Goal: Information Seeking & Learning: Learn about a topic

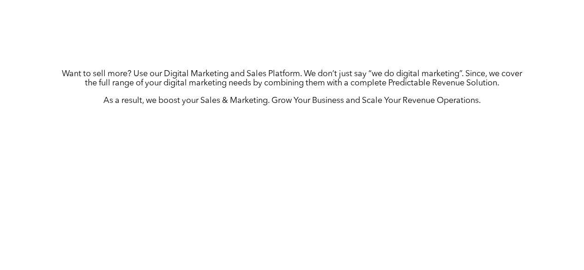
scroll to position [468, 0]
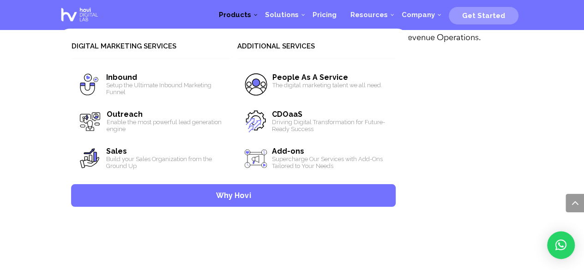
click at [244, 15] on span "Products" at bounding box center [235, 15] width 32 height 8
click at [284, 19] on link "Solutions" at bounding box center [282, 15] width 48 height 28
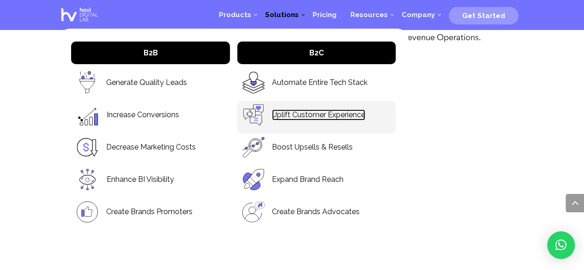
click at [329, 116] on link "Uplift Customer Experience" at bounding box center [318, 114] width 93 height 11
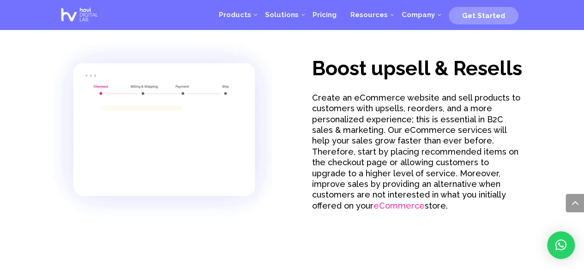
scroll to position [926, 0]
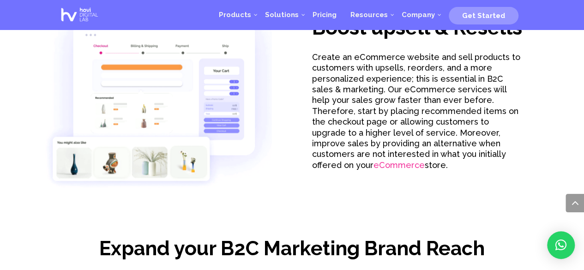
drag, startPoint x: 84, startPoint y: 10, endPoint x: 156, endPoint y: 42, distance: 78.5
click at [84, 10] on img at bounding box center [79, 15] width 42 height 24
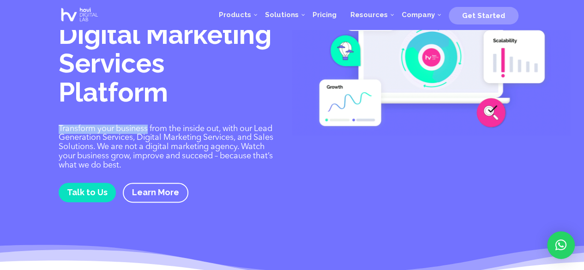
drag, startPoint x: 56, startPoint y: 126, endPoint x: 149, endPoint y: 129, distance: 92.3
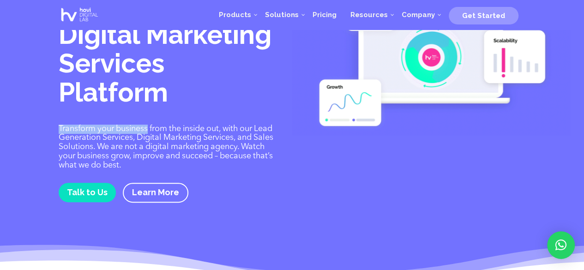
click at [149, 129] on div "The only TRUE Digital Marketing Services Platform Transform your business from …" at bounding box center [292, 122] width 584 height 337
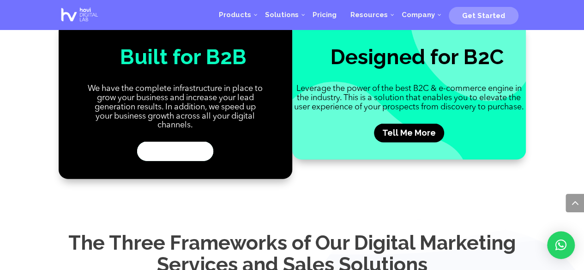
scroll to position [952, 0]
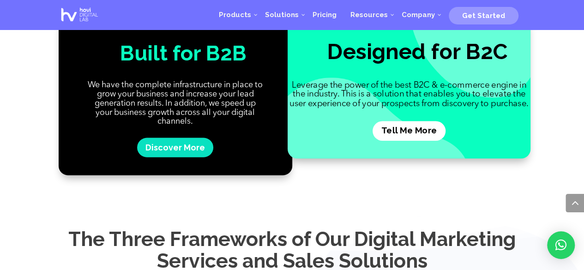
drag, startPoint x: 406, startPoint y: 142, endPoint x: 410, endPoint y: 145, distance: 5.3
click at [406, 141] on link "Tell Me More" at bounding box center [408, 131] width 73 height 20
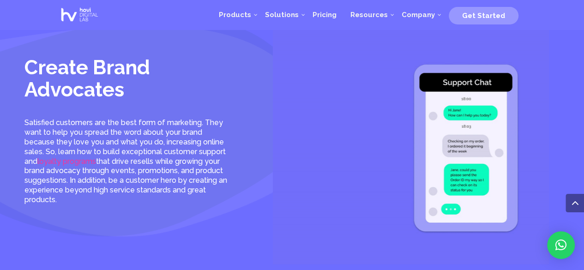
scroll to position [1653, 0]
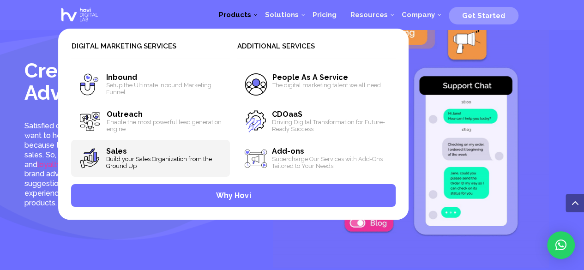
click at [126, 150] on span "Sales Build your Sales Organization from the Ground Up" at bounding box center [150, 158] width 158 height 37
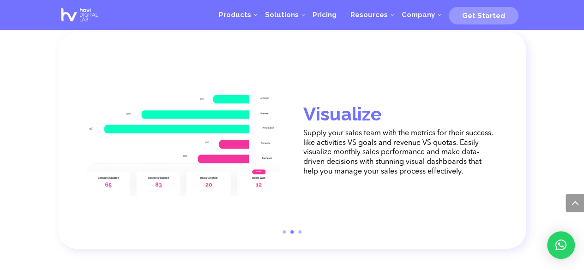
scroll to position [1778, 0]
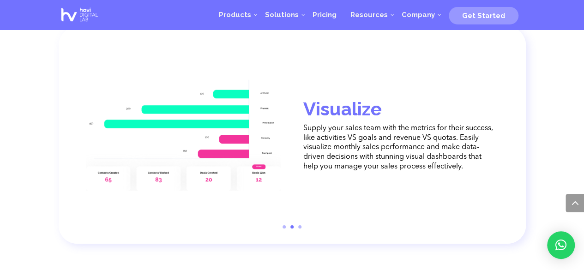
click at [299, 228] on link "3" at bounding box center [299, 226] width 3 height 3
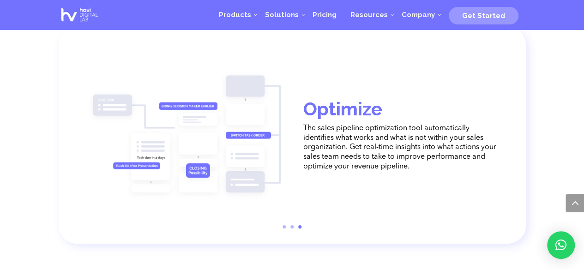
click at [283, 228] on link "1" at bounding box center [283, 226] width 3 height 3
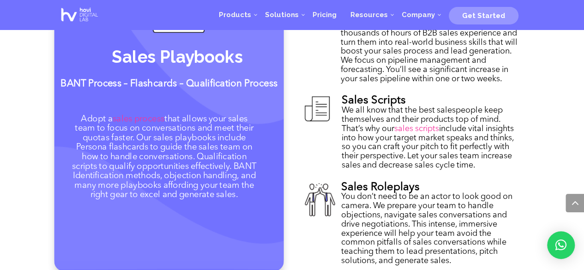
scroll to position [1123, 0]
